Goal: Navigation & Orientation: Find specific page/section

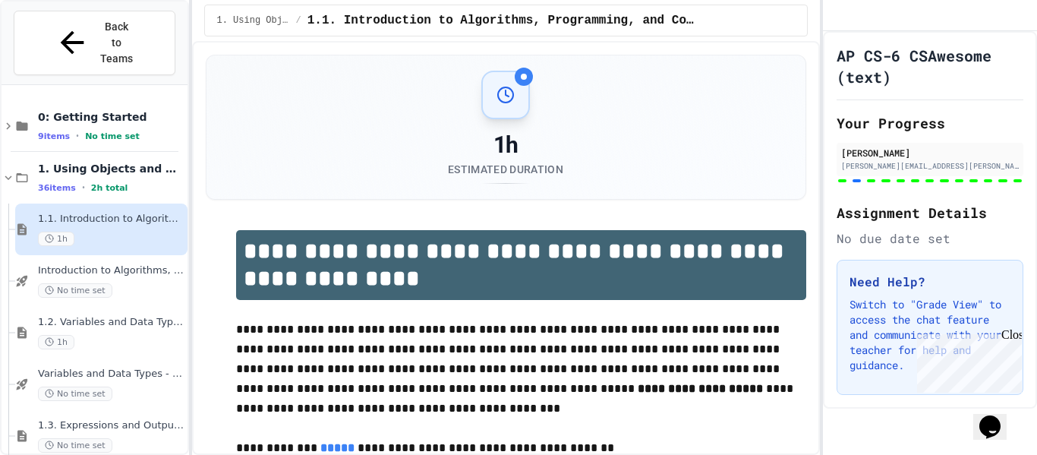
click at [68, 30] on div "Back to Teams" at bounding box center [95, 43] width 80 height 48
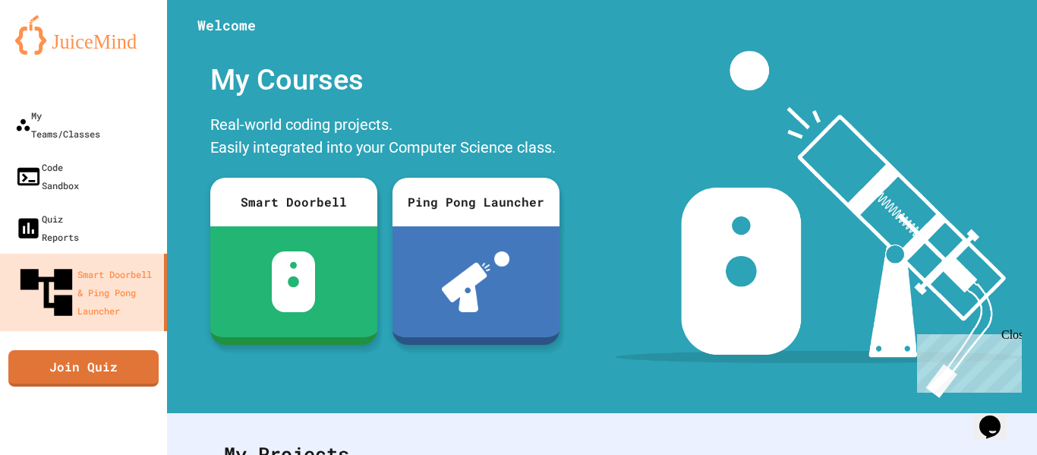
click at [55, 31] on img at bounding box center [83, 34] width 137 height 39
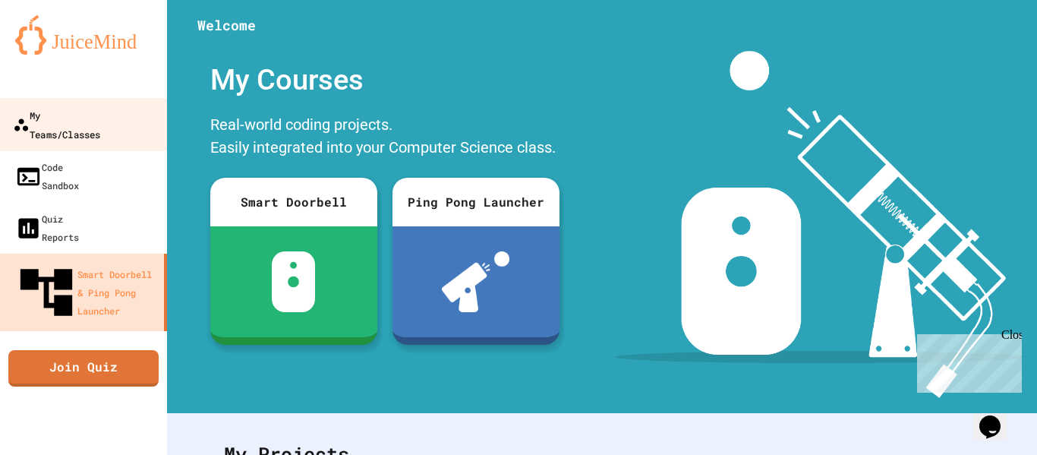
click at [100, 111] on div "My Teams/Classes" at bounding box center [56, 123] width 87 height 37
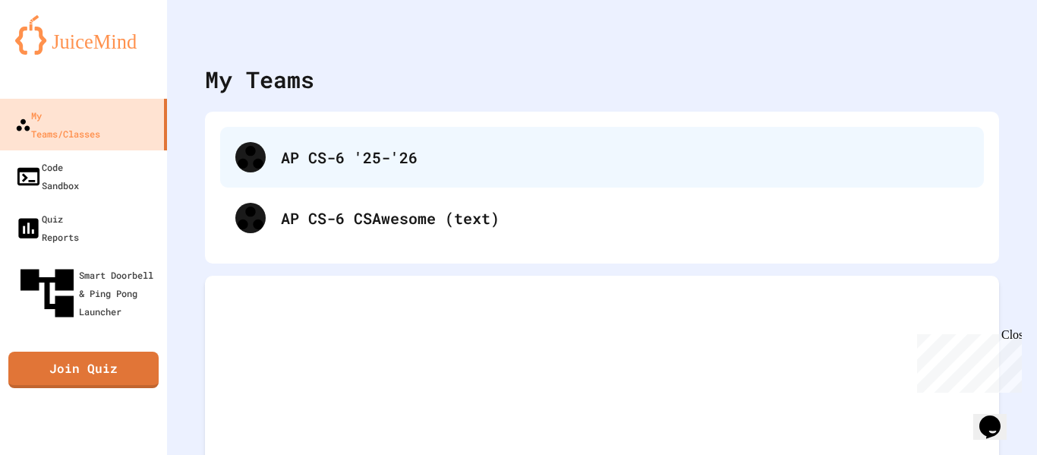
click at [376, 170] on div "AP CS-6 '25-'26" at bounding box center [601, 157] width 763 height 61
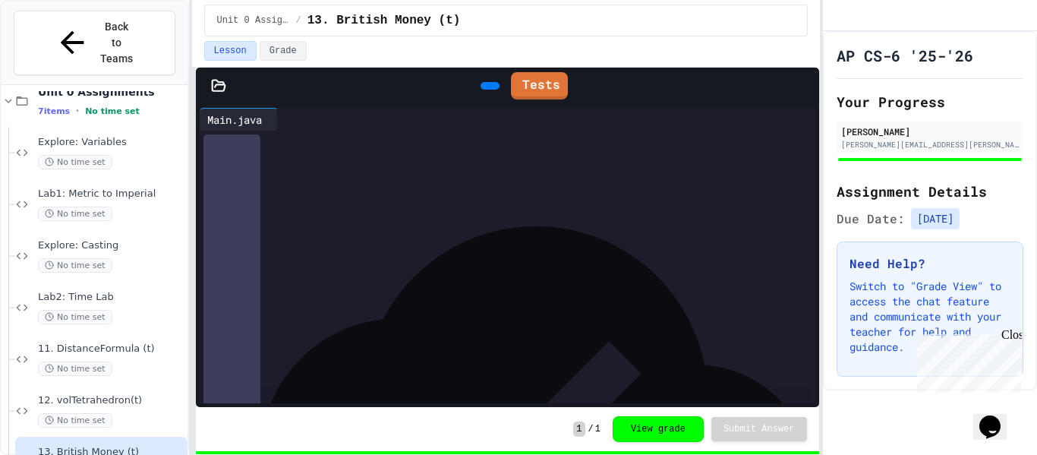
scroll to position [67, 0]
click at [488, 86] on icon at bounding box center [488, 86] width 0 height 0
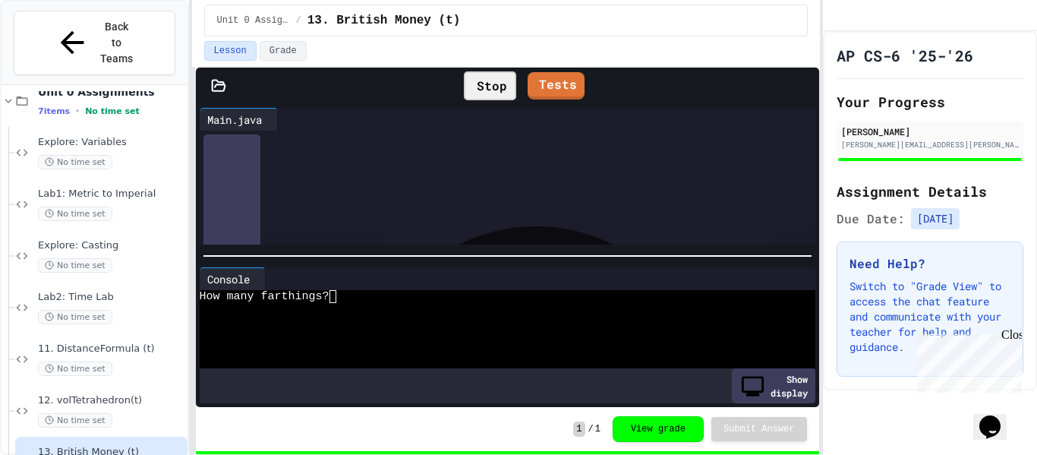
click at [370, 303] on div at bounding box center [500, 309] width 601 height 13
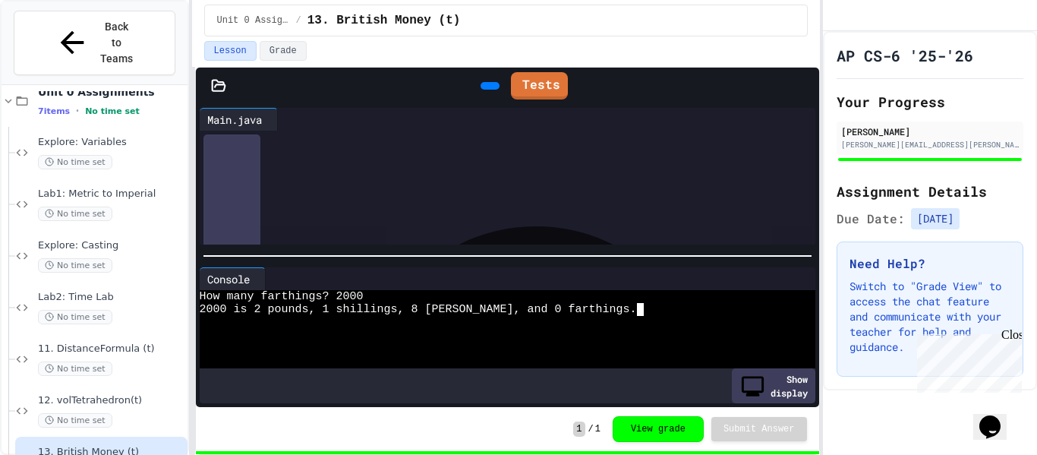
scroll to position [156, 0]
click at [901, 140] on div "**********" at bounding box center [518, 227] width 1037 height 455
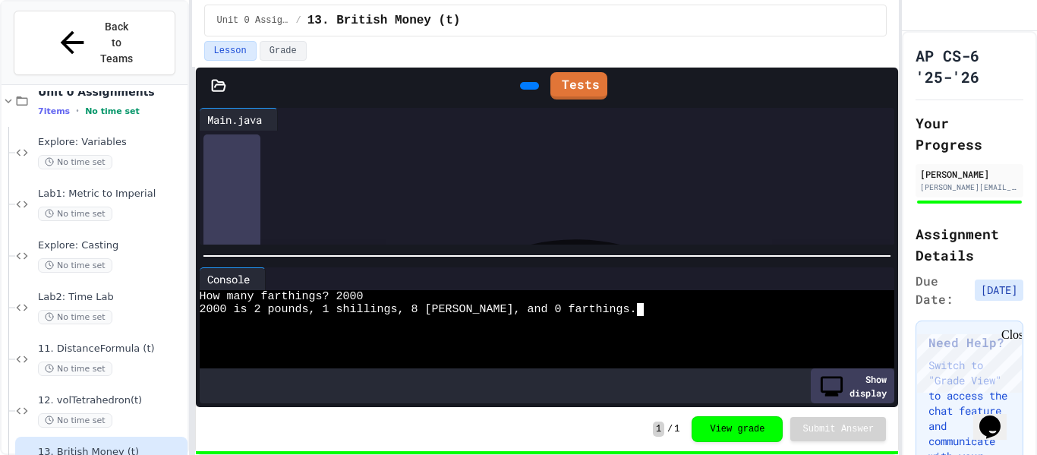
scroll to position [89, 0]
click at [112, 187] on div "Lab1: Metric to Imperial No time set" at bounding box center [111, 203] width 146 height 33
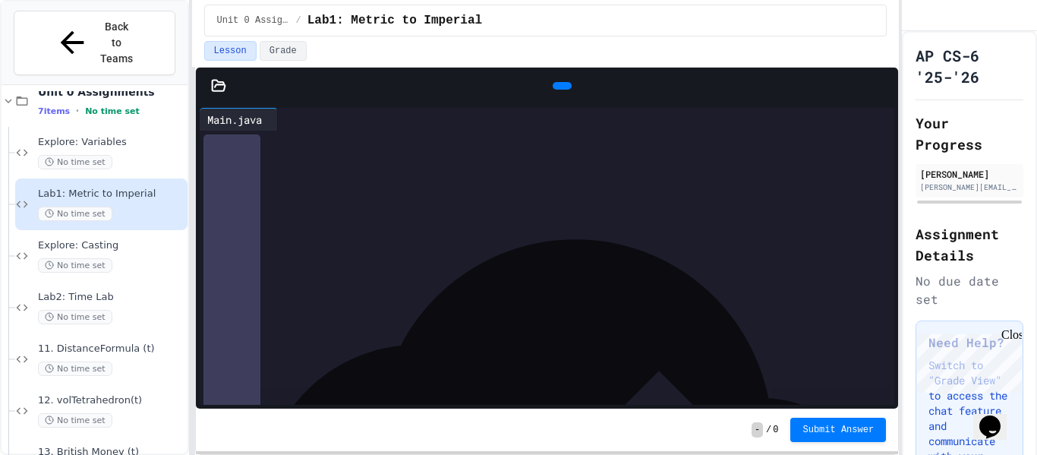
scroll to position [290, 0]
click at [145, 445] on div "13. British Money (t) No time set" at bounding box center [111, 461] width 146 height 33
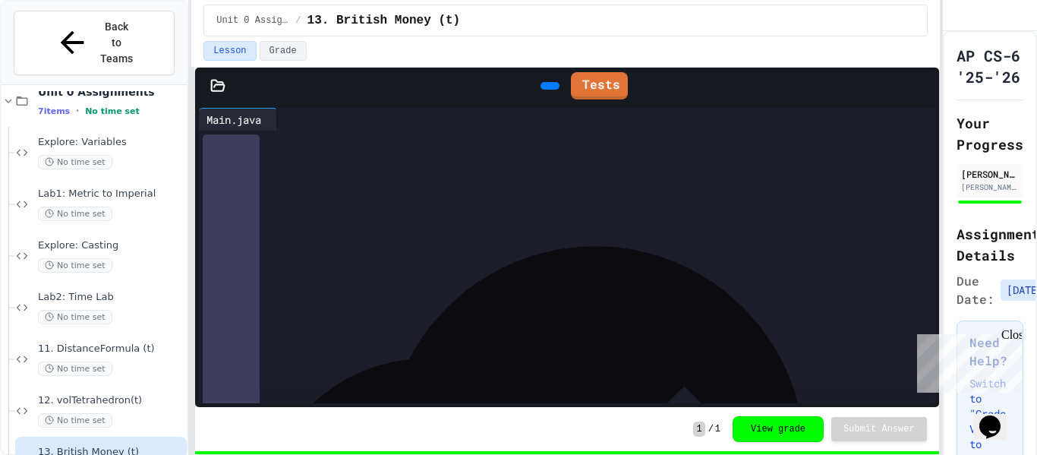
click at [927, 93] on div "**********" at bounding box center [518, 227] width 1037 height 455
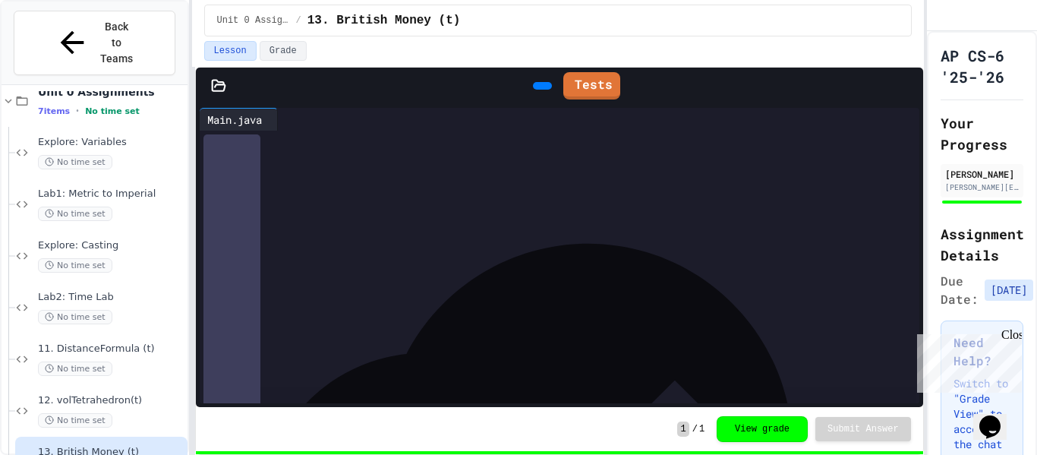
scroll to position [181, 0]
